Goal: Transaction & Acquisition: Purchase product/service

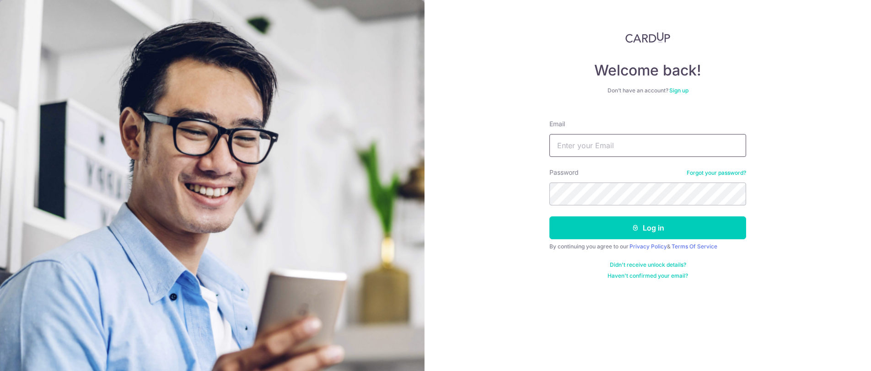
click at [579, 148] on input "Email" at bounding box center [647, 145] width 197 height 23
type input "[EMAIL_ADDRESS][DOMAIN_NAME]"
click at [549, 216] on button "Log in" at bounding box center [647, 227] width 197 height 23
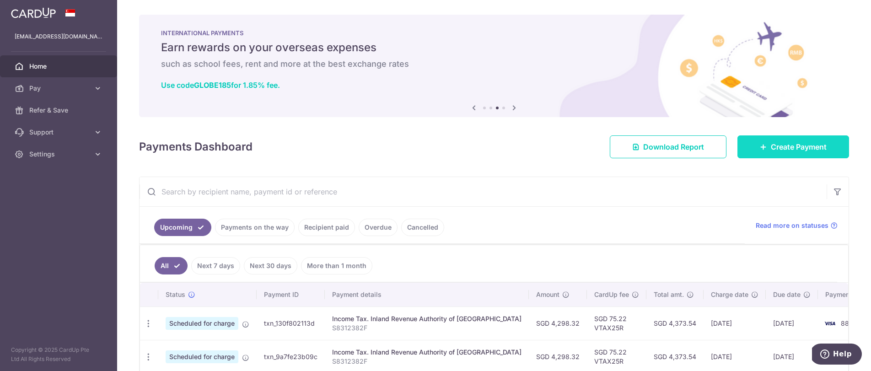
click at [796, 152] on span "Create Payment" at bounding box center [798, 146] width 56 height 11
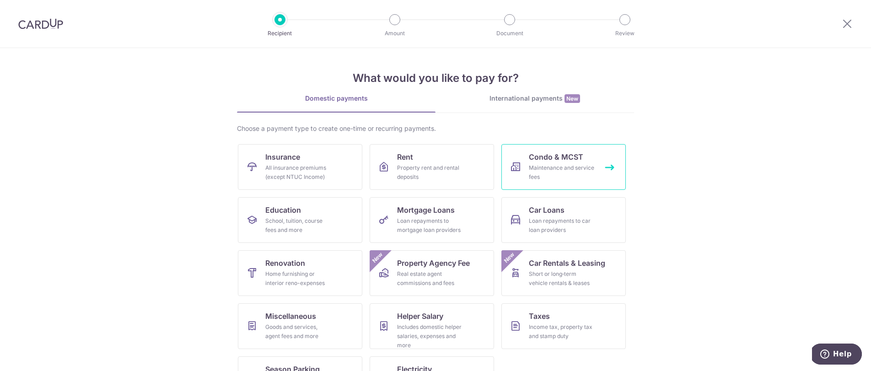
click at [529, 169] on div "Maintenance and service fees" at bounding box center [562, 172] width 66 height 18
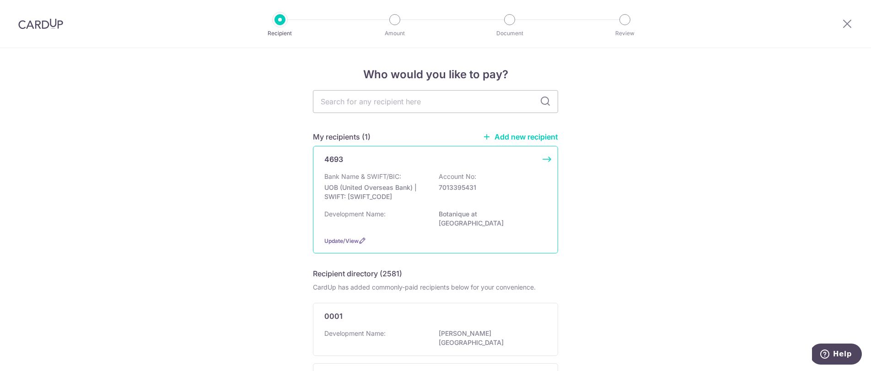
click at [422, 198] on p "UOB (United Overseas Bank) | SWIFT: UOVBSGSGXXX" at bounding box center [375, 192] width 102 height 18
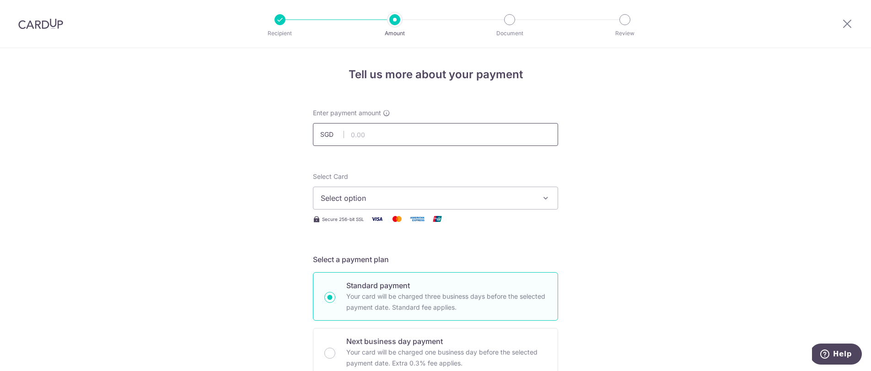
click at [412, 130] on input "text" at bounding box center [435, 134] width 245 height 23
type input "1,079.10"
click at [442, 198] on span "Select option" at bounding box center [427, 198] width 213 height 11
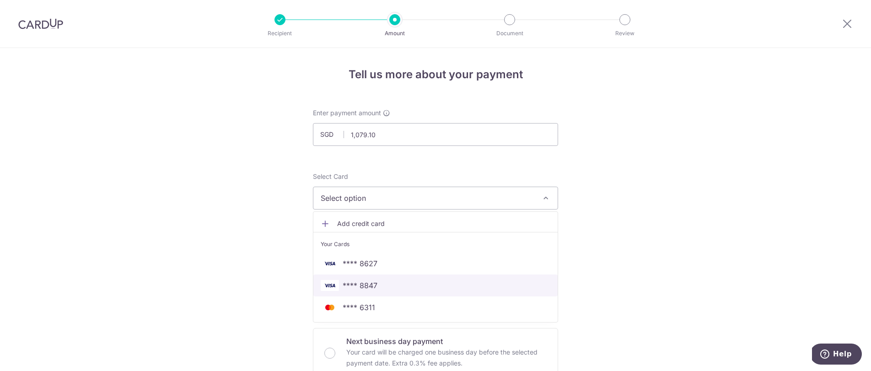
click at [399, 283] on span "**** 8847" at bounding box center [436, 285] width 230 height 11
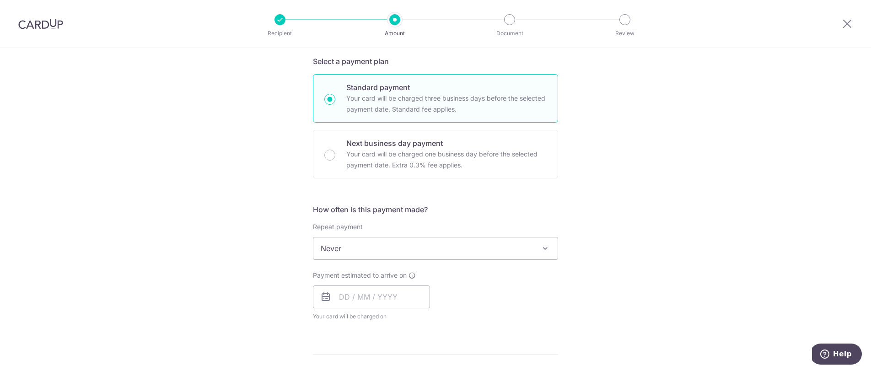
scroll to position [200, 0]
click at [387, 248] on span "Never" at bounding box center [435, 246] width 244 height 22
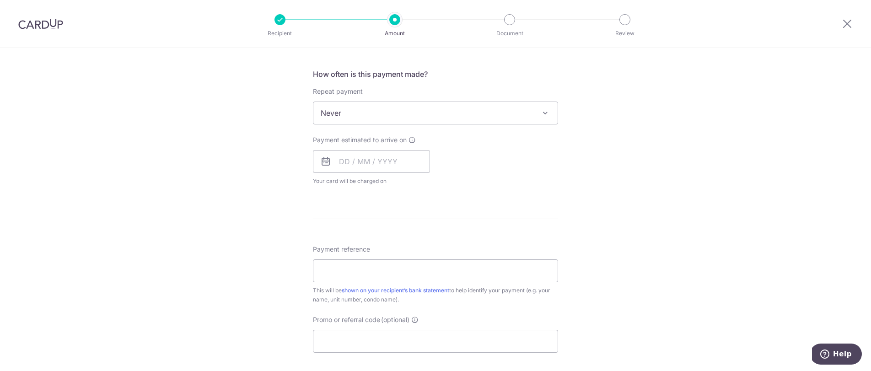
scroll to position [335, 0]
click at [347, 166] on input "text" at bounding box center [371, 159] width 117 height 23
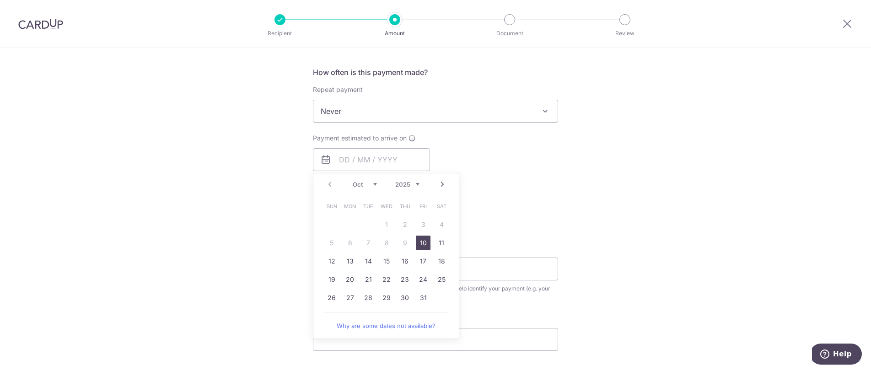
click at [419, 242] on link "10" at bounding box center [423, 242] width 15 height 15
type input "[DATE]"
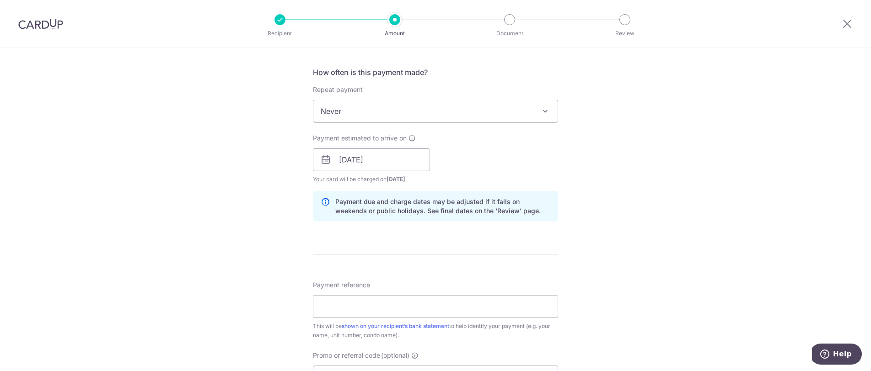
click at [563, 189] on div "Tell us more about your payment Enter payment amount SGD 1,079.10 1079.10 Selec…" at bounding box center [435, 145] width 871 height 865
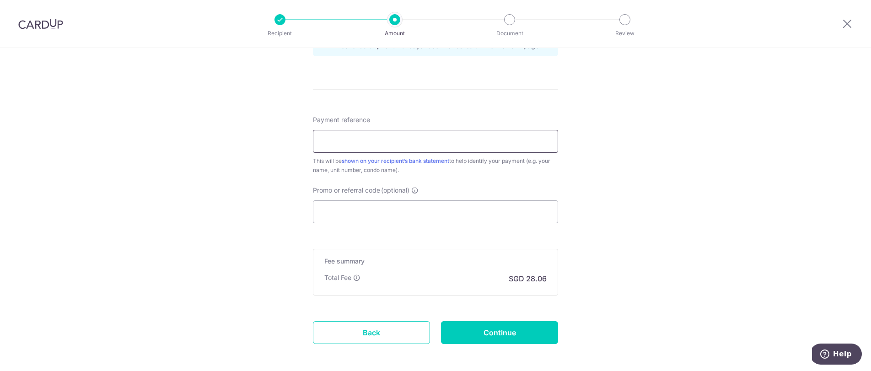
scroll to position [454, 0]
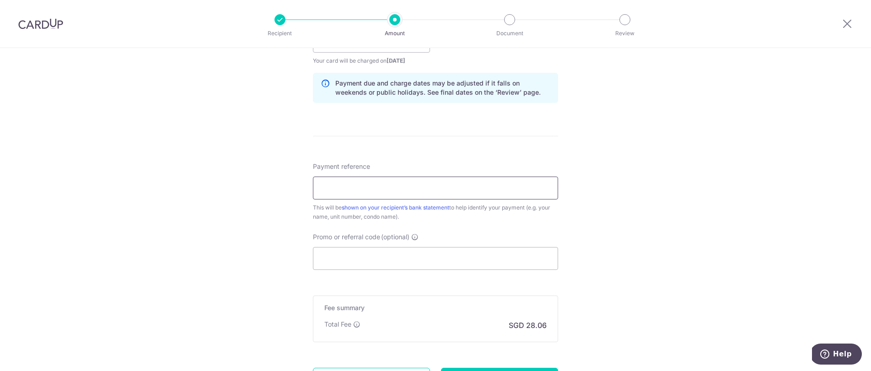
click at [395, 191] on input "Payment reference" at bounding box center [435, 187] width 245 height 23
click at [523, 179] on input "Payment reference" at bounding box center [435, 187] width 245 height 23
type input "231 1528"
click at [414, 255] on input "Promo or referral code (optional)" at bounding box center [435, 258] width 245 height 23
paste input "3HOME25R"
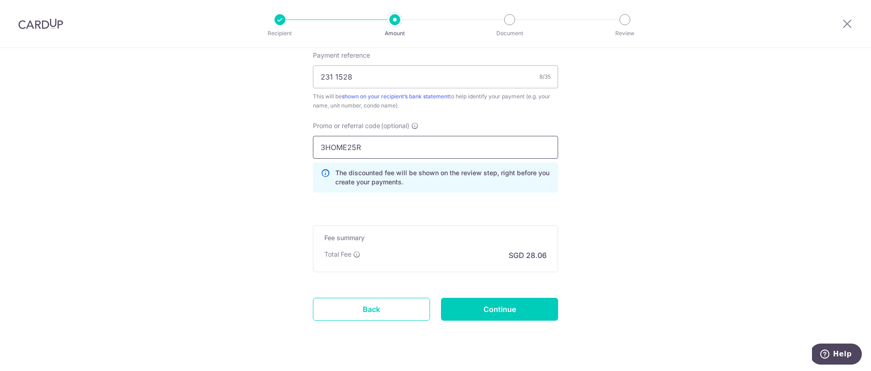
scroll to position [583, 0]
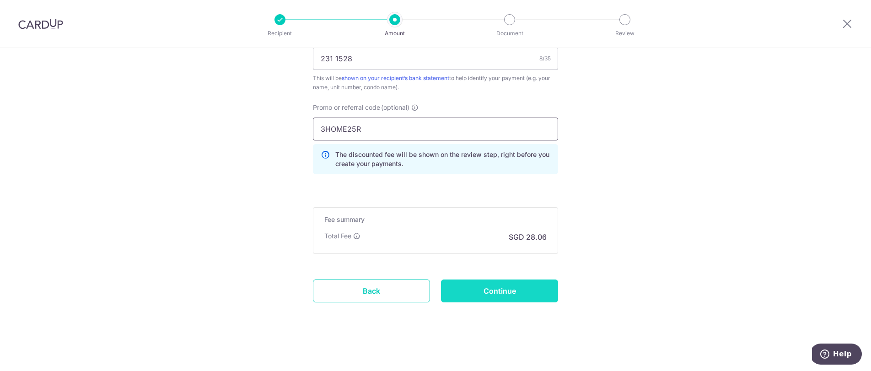
type input "3HOME25R"
click at [489, 288] on input "Continue" at bounding box center [499, 290] width 117 height 23
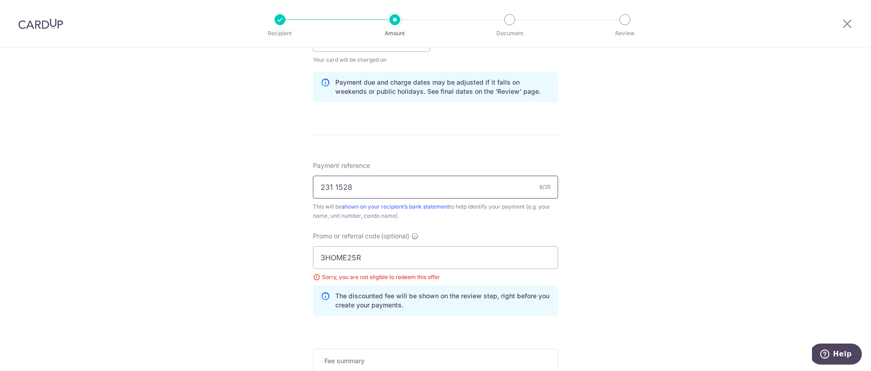
scroll to position [299, 0]
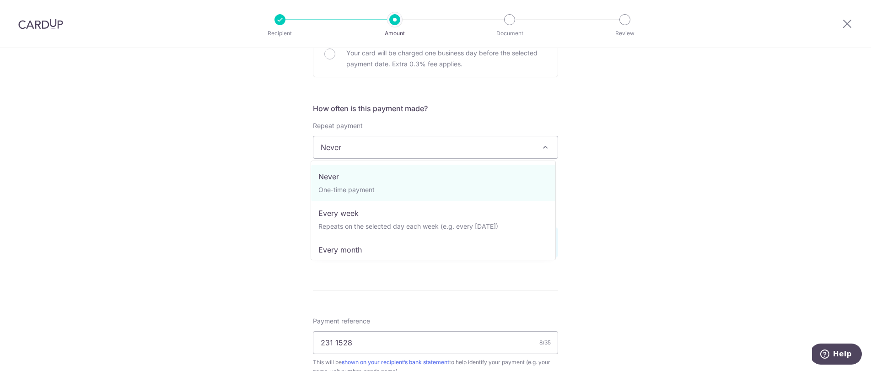
click at [434, 154] on span "Never" at bounding box center [435, 147] width 244 height 22
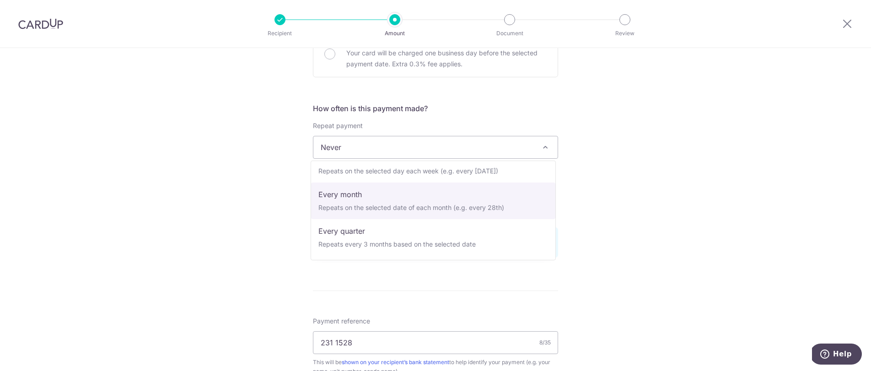
scroll to position [82, 0]
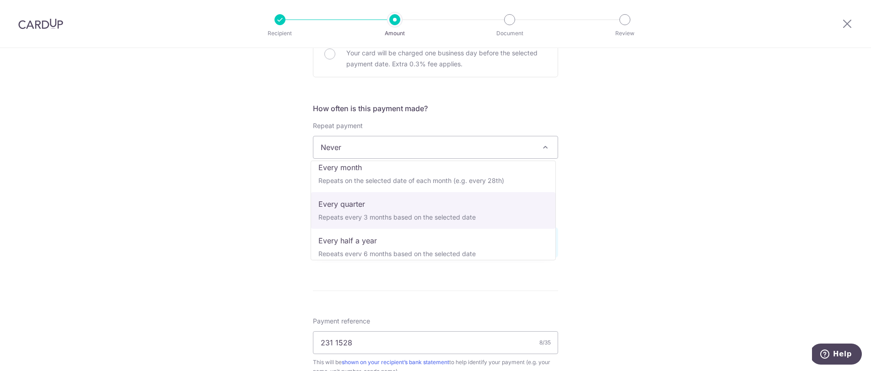
select select "4"
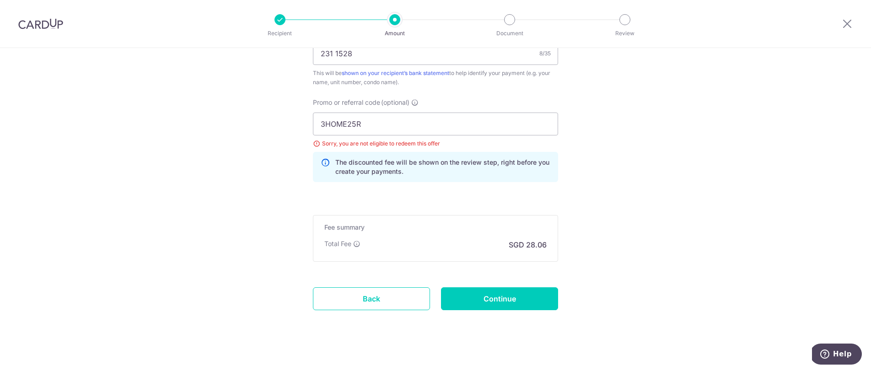
scroll to position [601, 0]
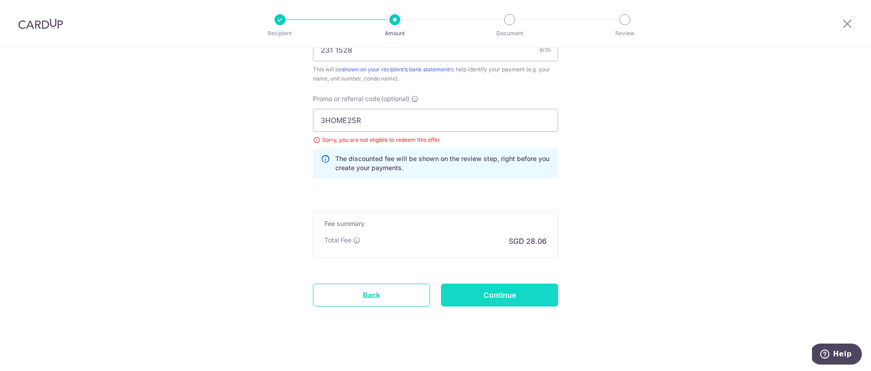
click at [501, 301] on input "Continue" at bounding box center [499, 294] width 117 height 23
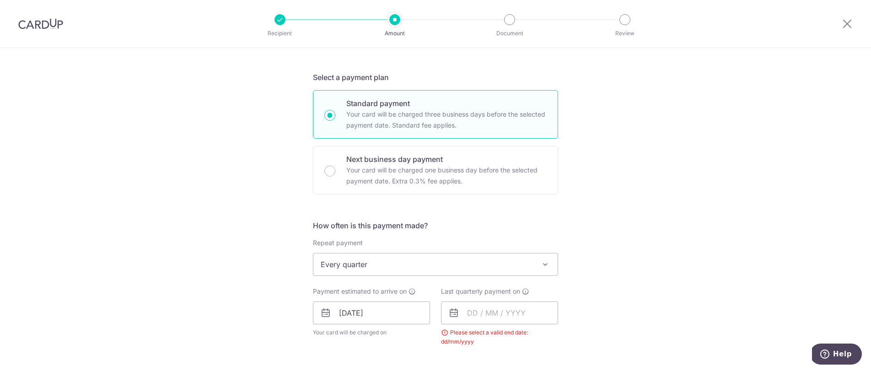
scroll to position [221, 0]
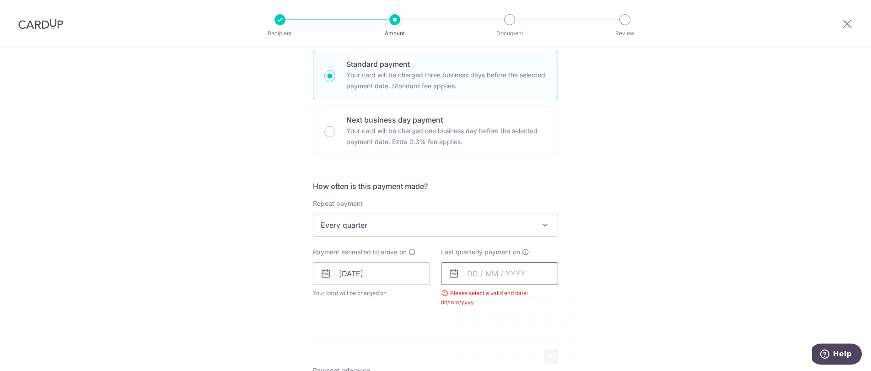
click at [480, 275] on input "text" at bounding box center [499, 273] width 117 height 23
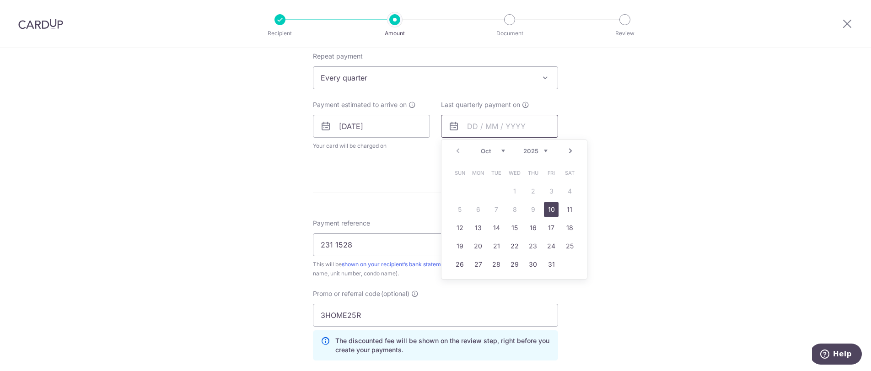
scroll to position [430, 0]
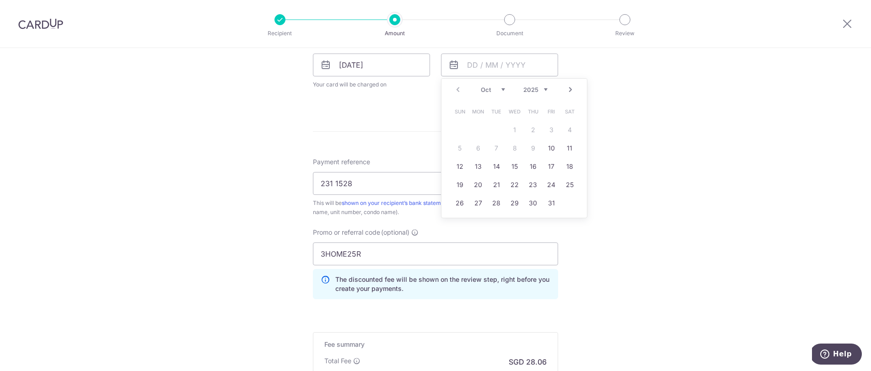
click at [567, 89] on link "Next" at bounding box center [570, 89] width 11 height 11
click at [565, 92] on link "Next" at bounding box center [570, 89] width 11 height 11
click at [569, 155] on link "10" at bounding box center [569, 148] width 15 height 15
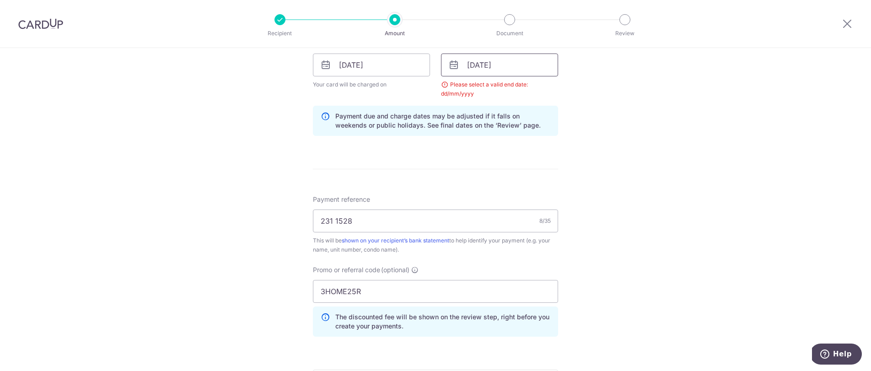
click at [522, 63] on input "10/01/2026" at bounding box center [499, 64] width 117 height 23
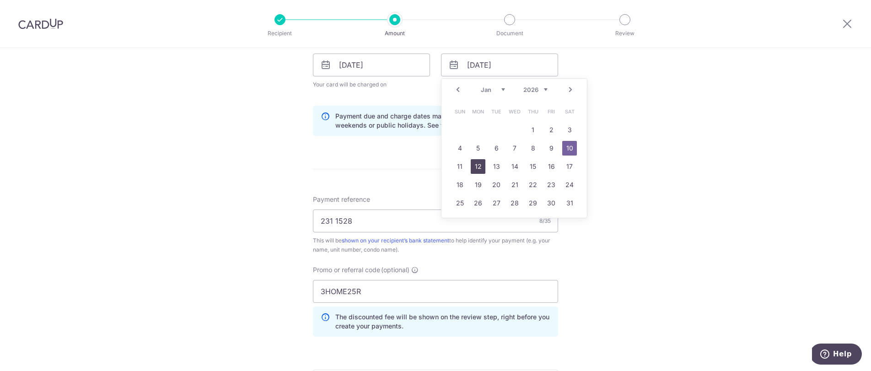
click at [471, 160] on link "12" at bounding box center [478, 166] width 15 height 15
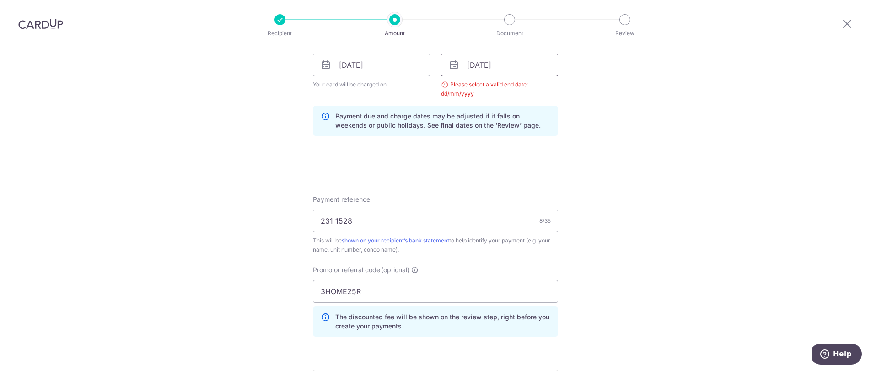
click at [542, 64] on input "12/01/2026" at bounding box center [499, 64] width 117 height 23
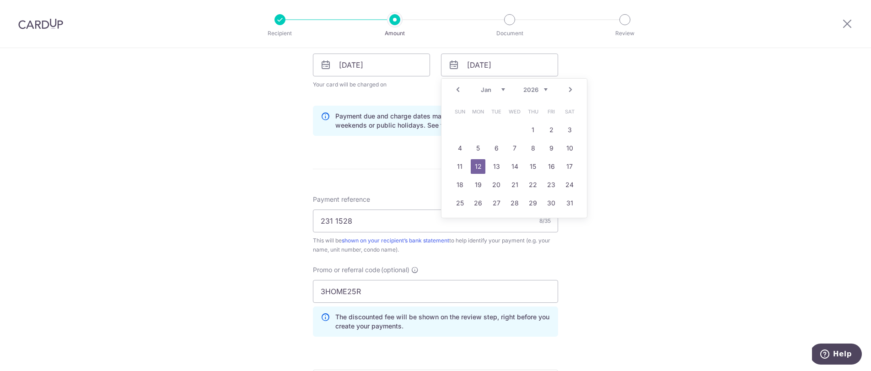
click at [572, 91] on link "Next" at bounding box center [570, 89] width 11 height 11
click at [569, 94] on link "Next" at bounding box center [570, 89] width 11 height 11
click at [496, 199] on link "31" at bounding box center [496, 203] width 15 height 15
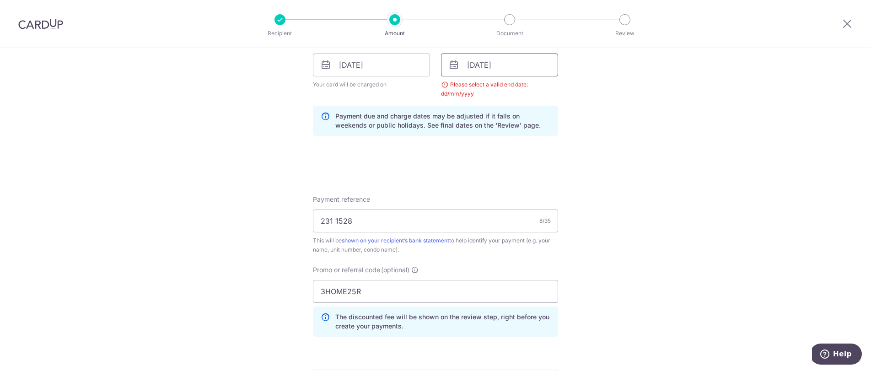
click at [514, 64] on input "31/03/2026" at bounding box center [499, 64] width 117 height 23
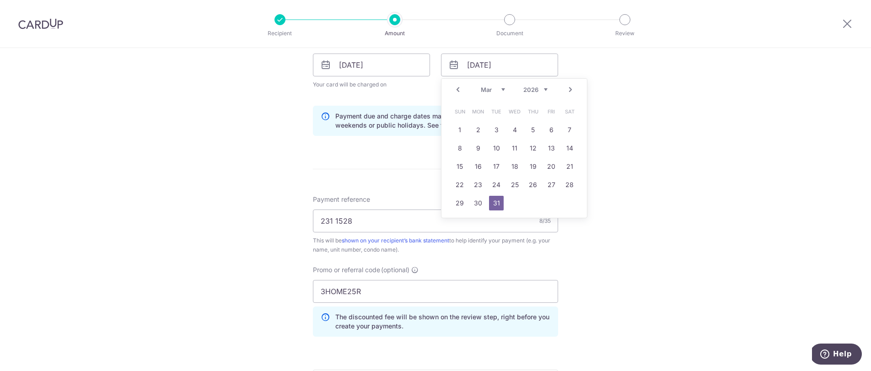
click at [565, 87] on link "Next" at bounding box center [570, 89] width 11 height 11
click at [544, 148] on link "10" at bounding box center [551, 148] width 15 height 15
type input "10/04/2026"
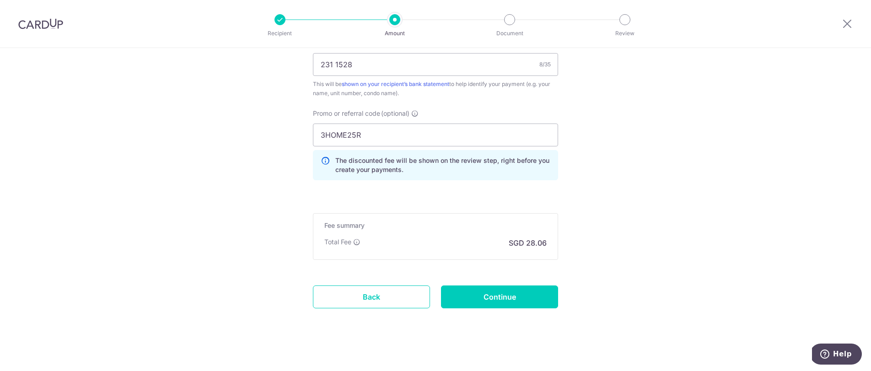
scroll to position [592, 0]
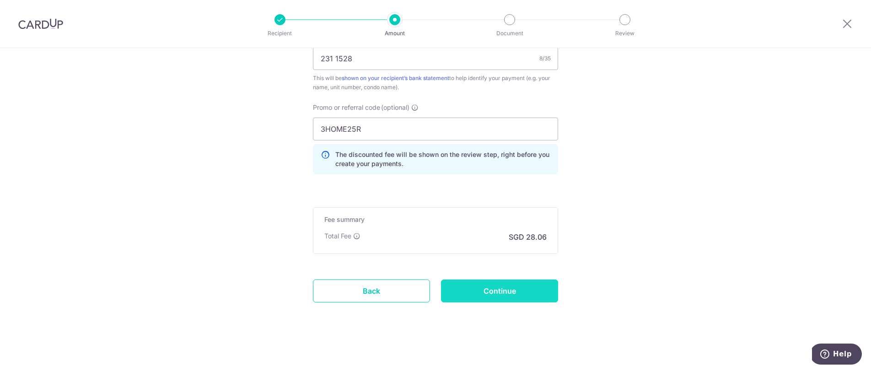
click at [524, 295] on input "Continue" at bounding box center [499, 290] width 117 height 23
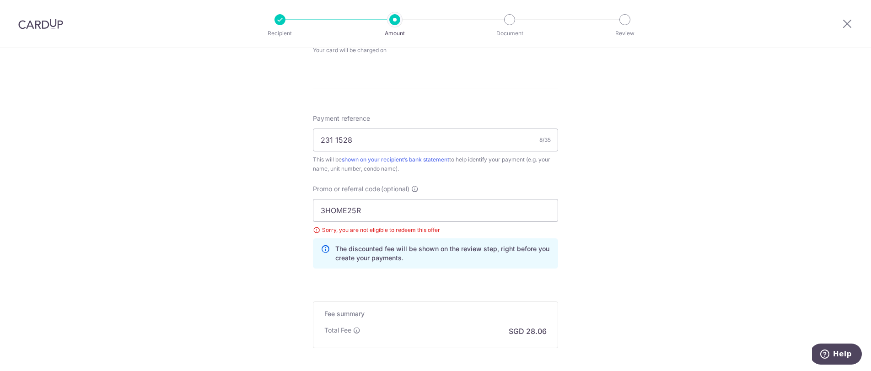
scroll to position [512, 0]
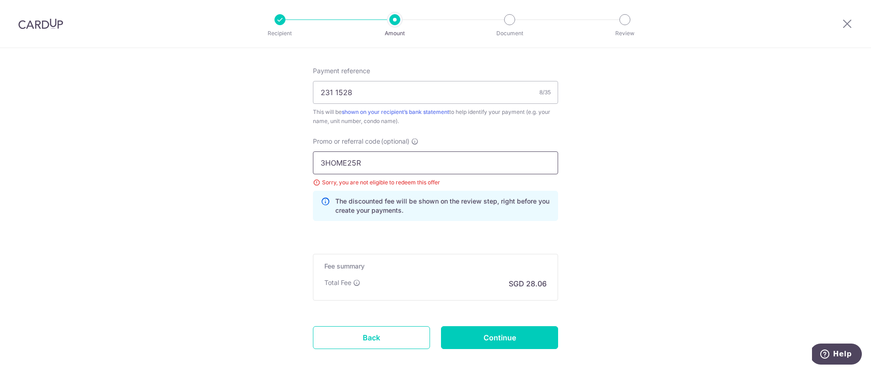
drag, startPoint x: 348, startPoint y: 166, endPoint x: 302, endPoint y: 167, distance: 46.6
click at [314, 165] on input "3HOME25R" at bounding box center [435, 162] width 245 height 23
click at [355, 161] on input "3HOME25R" at bounding box center [435, 162] width 245 height 23
drag, startPoint x: 374, startPoint y: 164, endPoint x: 297, endPoint y: 168, distance: 77.0
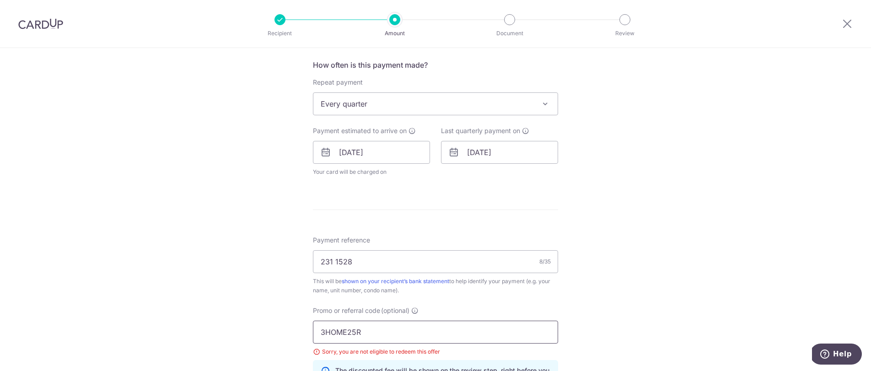
scroll to position [451, 0]
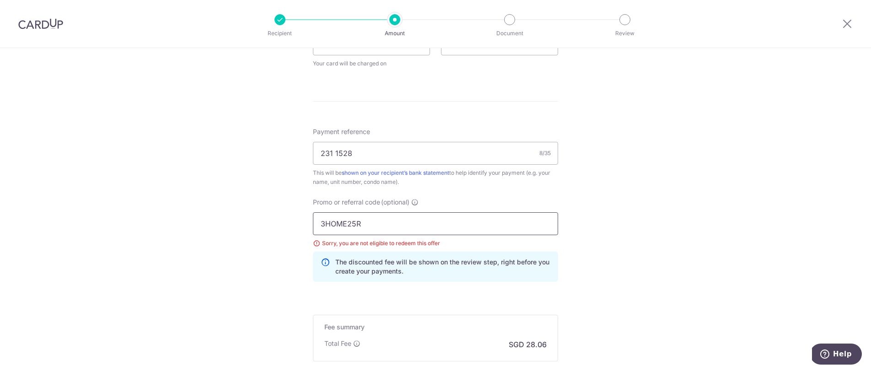
click at [341, 226] on input "3HOME25R" at bounding box center [435, 223] width 245 height 23
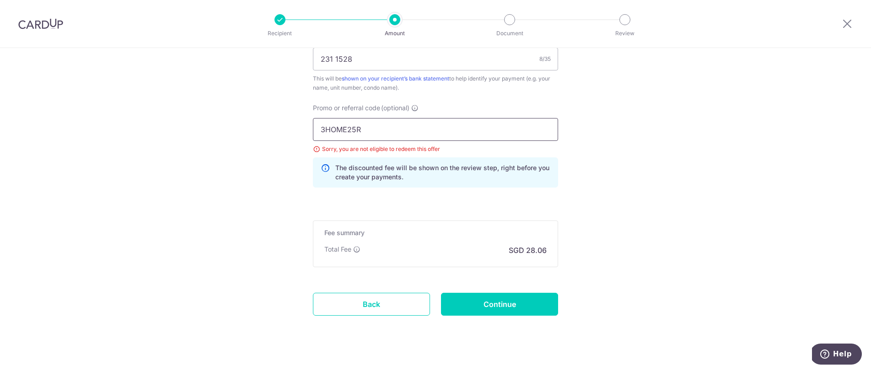
scroll to position [558, 0]
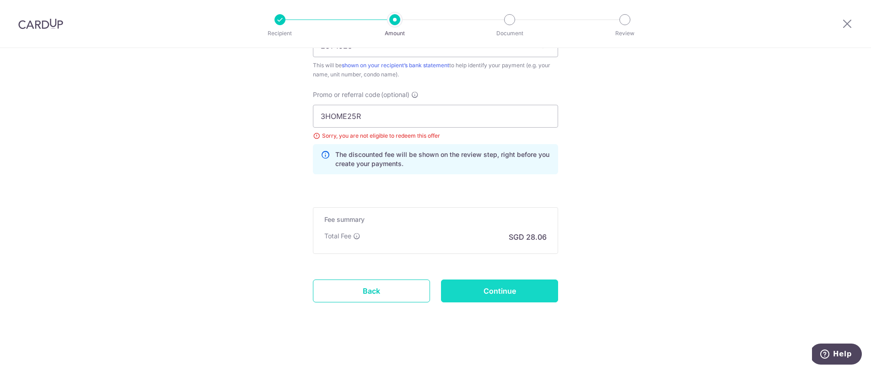
click at [486, 286] on input "Continue" at bounding box center [499, 290] width 117 height 23
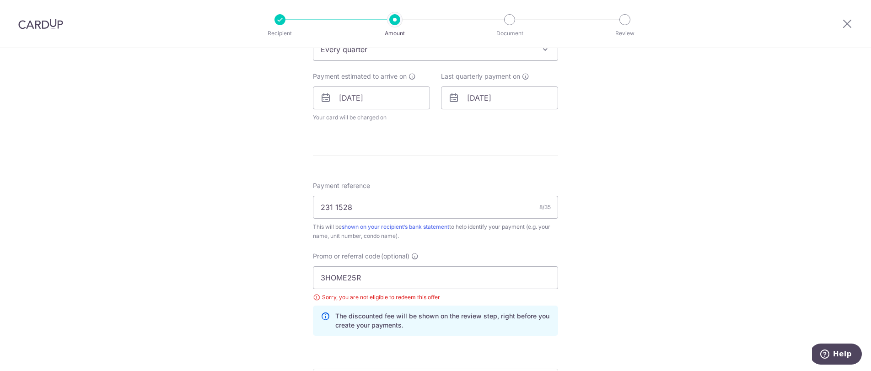
scroll to position [362, 0]
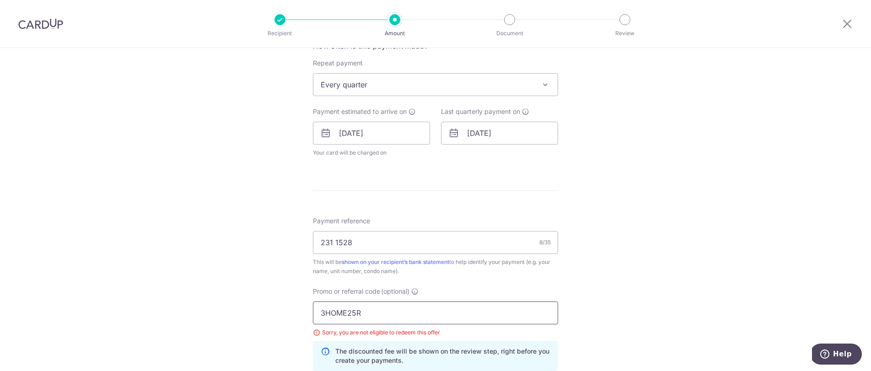
drag, startPoint x: 361, startPoint y: 311, endPoint x: 295, endPoint y: 312, distance: 65.9
click at [296, 312] on div "Tell us more about your payment Enter payment amount SGD 1,079.10 1079.10 Selec…" at bounding box center [435, 126] width 871 height 881
paste input "REC185"
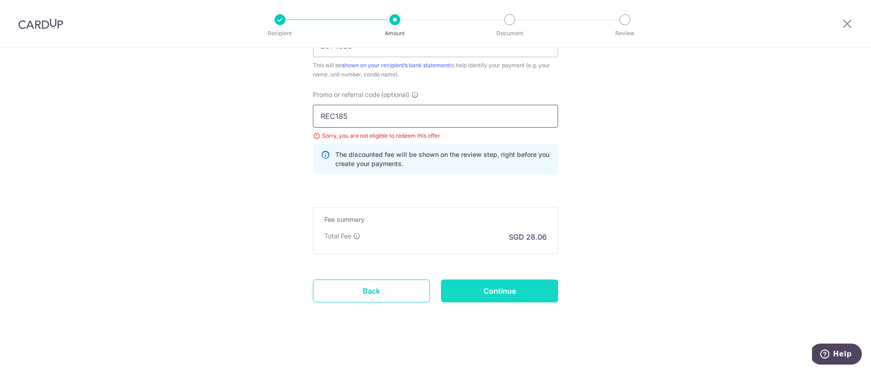
type input "REC185"
click at [506, 294] on input "Continue" at bounding box center [499, 290] width 117 height 23
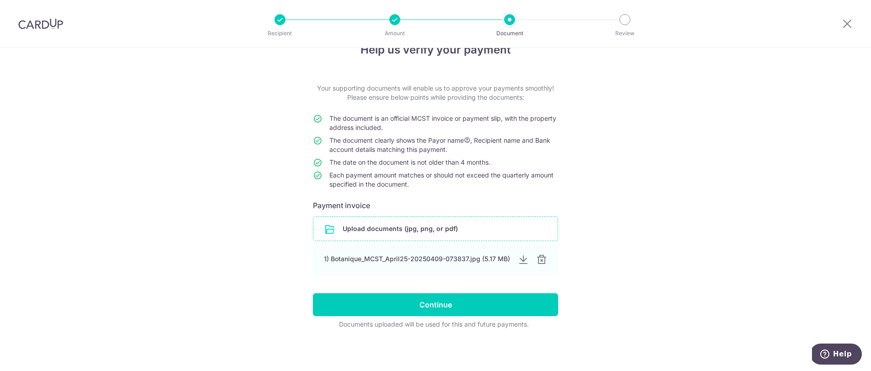
scroll to position [26, 0]
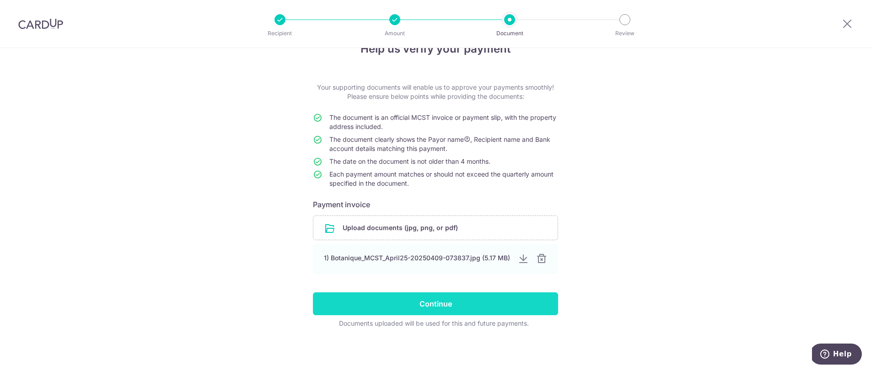
click at [430, 299] on input "Continue" at bounding box center [435, 303] width 245 height 23
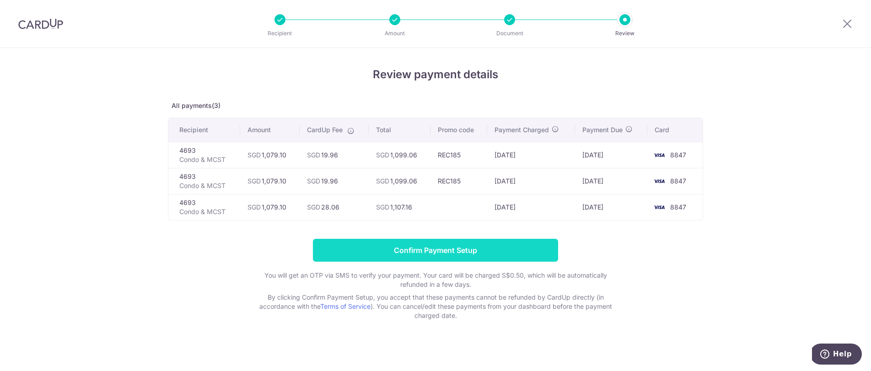
click at [489, 253] on input "Confirm Payment Setup" at bounding box center [435, 250] width 245 height 23
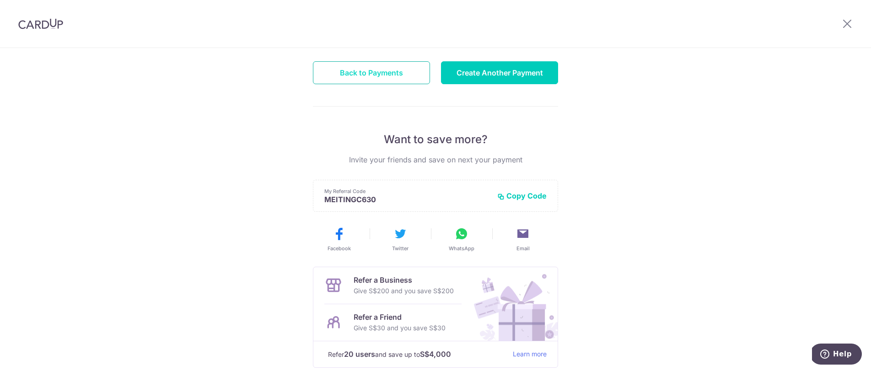
scroll to position [81, 0]
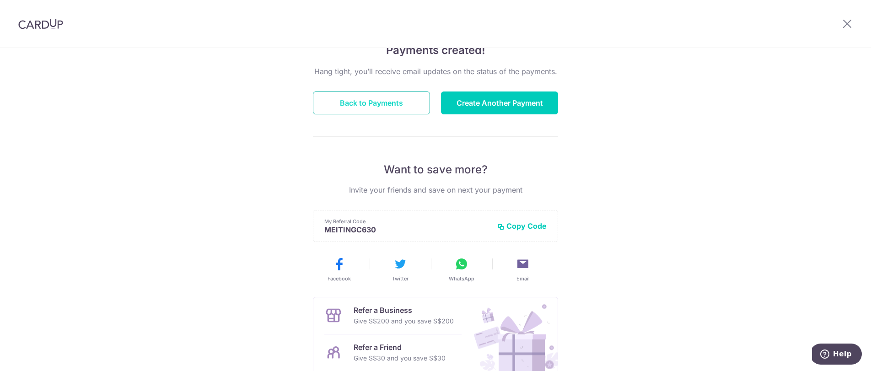
click at [400, 107] on button "Back to Payments" at bounding box center [371, 102] width 117 height 23
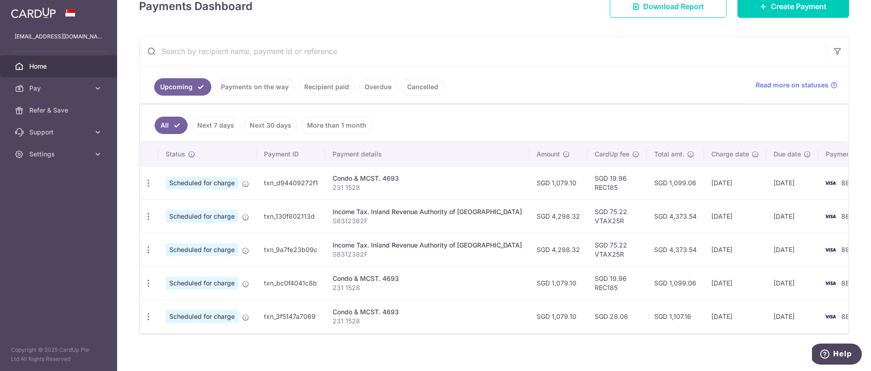
scroll to position [152, 0]
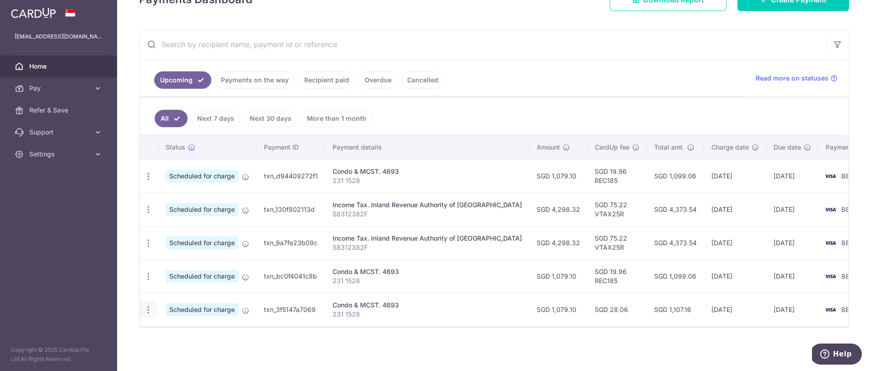
click at [151, 305] on icon "button" at bounding box center [149, 310] width 10 height 10
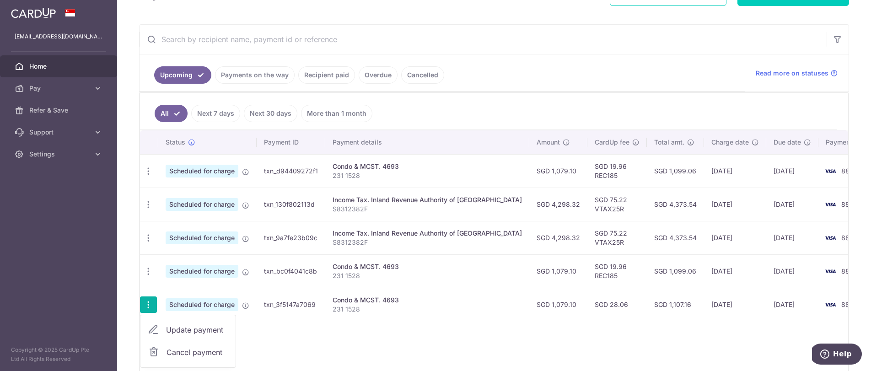
click at [196, 352] on span "Cancel payment" at bounding box center [196, 352] width 61 height 11
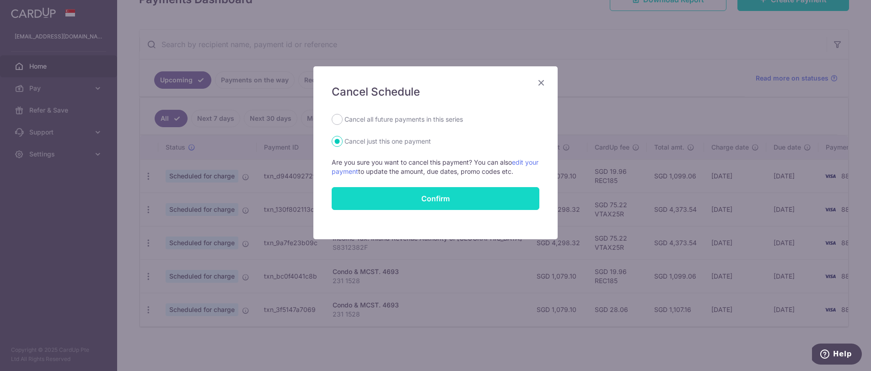
click at [428, 197] on button "Confirm" at bounding box center [436, 198] width 208 height 23
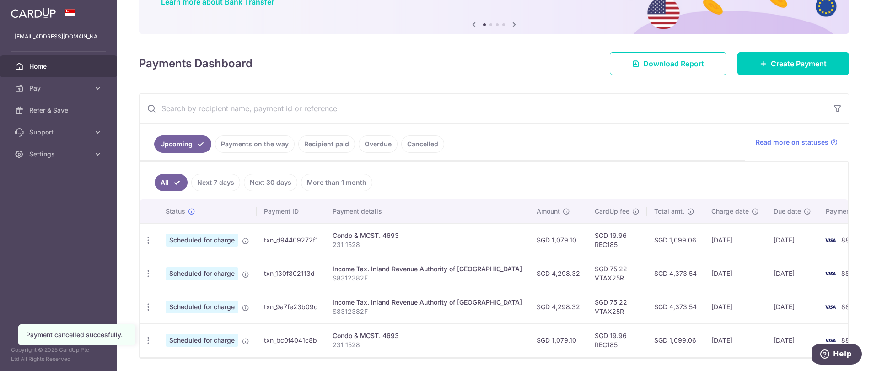
scroll to position [119, 0]
